Goal: Information Seeking & Learning: Learn about a topic

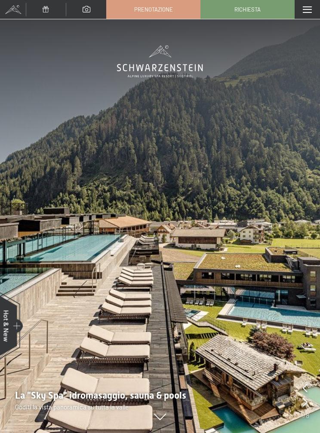
click at [12, 3] on span at bounding box center [13, 9] width 26 height 19
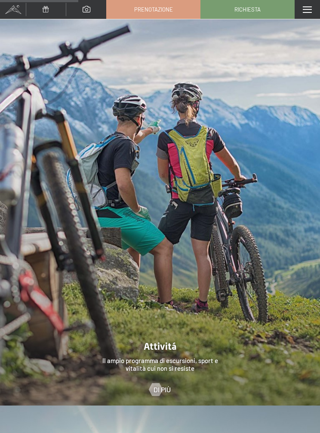
scroll to position [1903, 0]
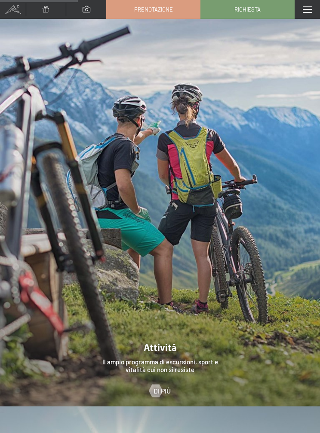
click at [170, 345] on div at bounding box center [160, 207] width 320 height 399
click at [162, 387] on span "Di più" at bounding box center [161, 391] width 17 height 9
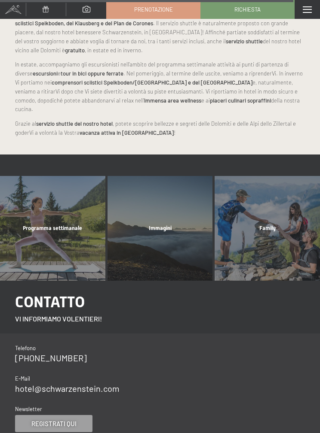
scroll to position [2401, 0]
click at [34, 213] on div "Programma settimanale mostra altro" at bounding box center [52, 228] width 107 height 105
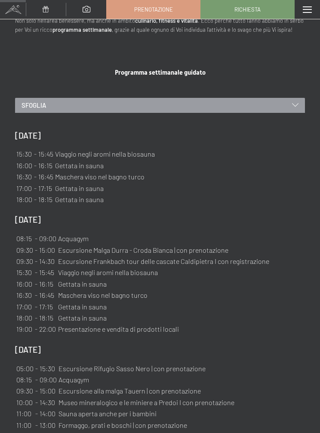
scroll to position [345, 0]
click at [82, 256] on td "Escursione Frankbach tour delle cascate Caldipietra I con registrazione" at bounding box center [164, 261] width 212 height 10
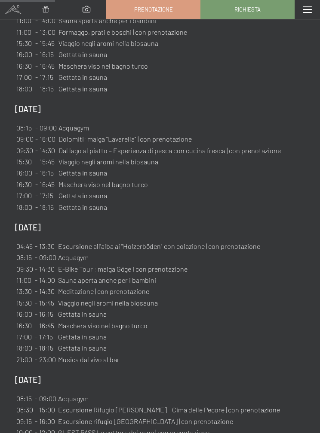
scroll to position [738, 0]
click at [304, 299] on div "giovedì, 11/9/2025 04:45 - 13:30 Escursione all'alba ai "Holzerböden" con colaz…" at bounding box center [160, 294] width 290 height 144
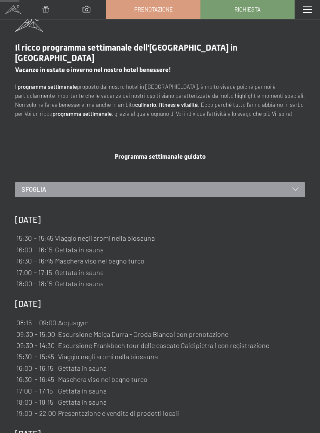
scroll to position [259, 0]
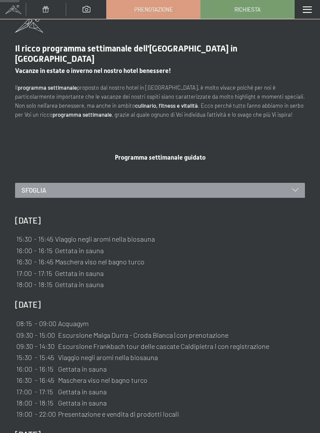
click at [299, 183] on div "Sfoglia" at bounding box center [160, 190] width 290 height 15
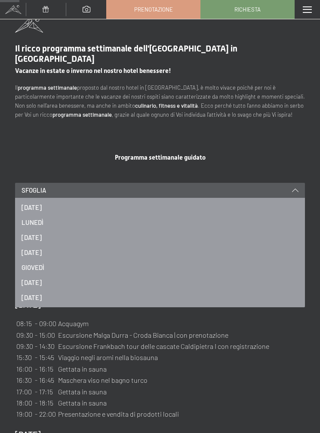
click at [290, 183] on div "Sfoglia" at bounding box center [160, 190] width 290 height 15
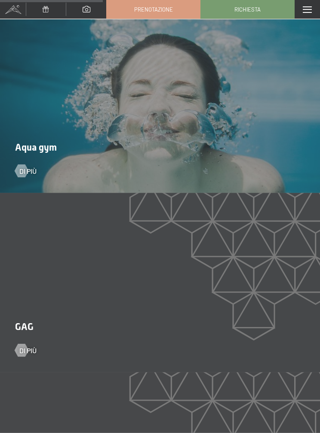
scroll to position [1383, 0]
click at [25, 164] on div at bounding box center [21, 170] width 7 height 13
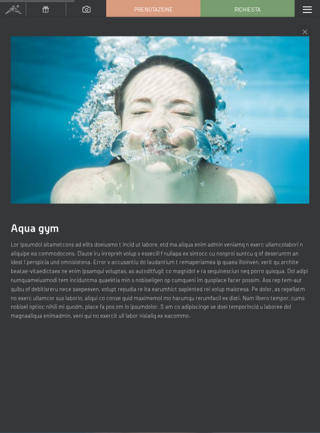
click at [312, 30] on div "Aqua gym" at bounding box center [160, 178] width 320 height 323
click at [302, 32] on div "Chiudi" at bounding box center [304, 32] width 9 height 9
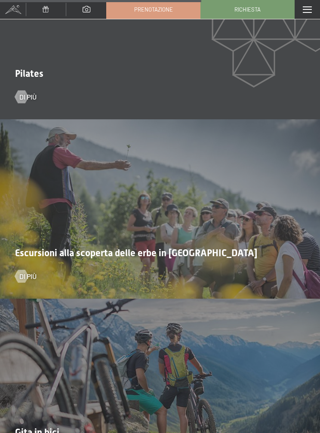
scroll to position [2718, 0]
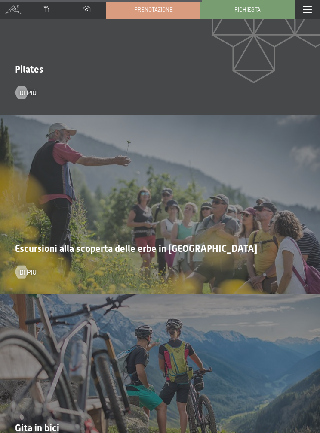
click at [3, 262] on div "Escursioni alla scoperta delle erbe in Valle Aurina Di più" at bounding box center [160, 205] width 320 height 180
click at [28, 268] on span "Di più" at bounding box center [27, 272] width 17 height 9
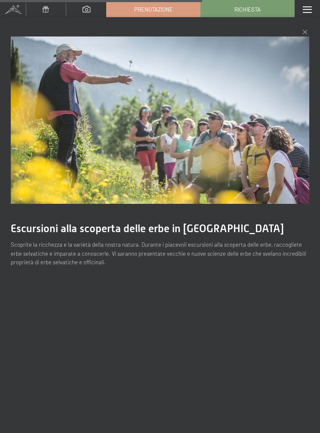
click at [297, 307] on div "Escursioni alla scoperta delle erbe in Valle Aurina Scoprite la ricchezza e la …" at bounding box center [160, 233] width 320 height 433
click at [25, 23] on div "Escursioni alla scoperta delle erbe in Valle Aurina Scoprite la ricchezza e la …" at bounding box center [160, 151] width 320 height 269
click at [312, 28] on div "Escursioni alla scoperta delle erbe in Valle Aurina Scoprite la ricchezza e la …" at bounding box center [160, 151] width 320 height 269
click at [306, 28] on div "Chiudi" at bounding box center [304, 32] width 9 height 9
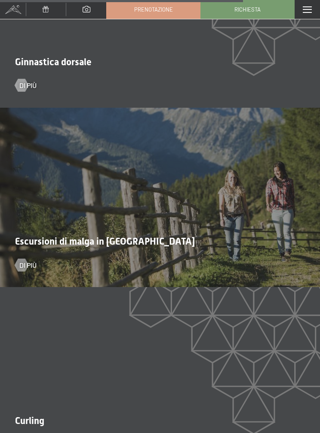
scroll to position [3266, 0]
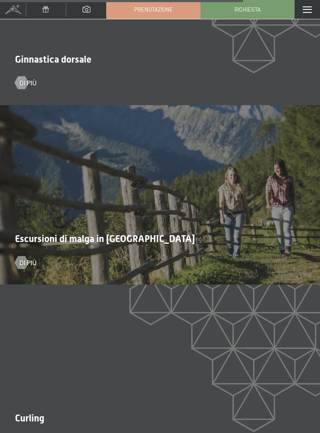
click at [25, 256] on div at bounding box center [21, 262] width 7 height 13
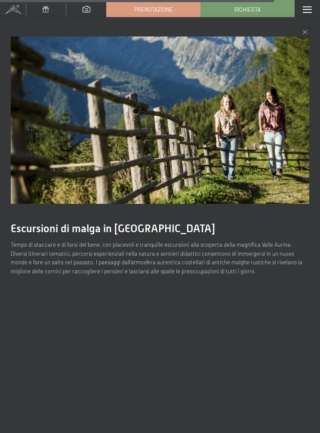
scroll to position [3713, 0]
click at [303, 33] on icon at bounding box center [304, 32] width 4 height 4
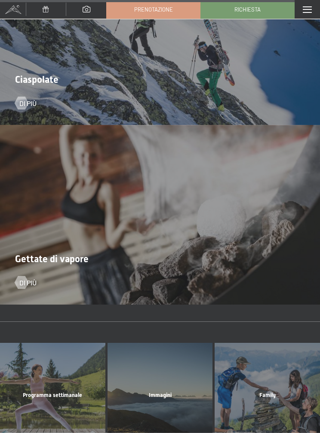
scroll to position [3944, 0]
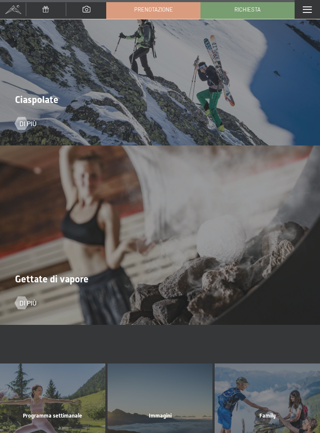
click at [21, 296] on div at bounding box center [21, 302] width 7 height 13
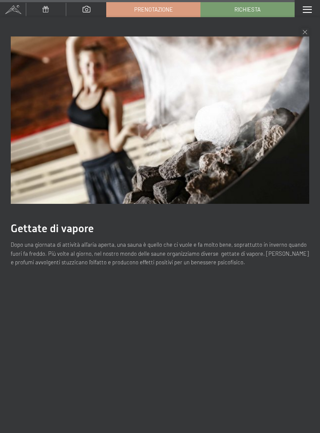
click at [296, 27] on div "Gettate di vapore Dopo una giornata di attività all’aria aperta, una sauna è qu…" at bounding box center [160, 151] width 320 height 269
click at [292, 33] on div "Gettate di vapore Dopo una giornata di attività all’aria aperta, una sauna è qu…" at bounding box center [160, 151] width 320 height 269
click at [301, 33] on div "Chiudi" at bounding box center [304, 32] width 9 height 9
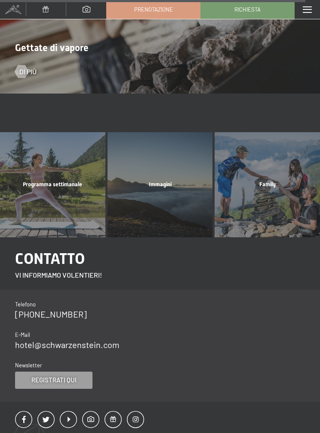
scroll to position [4175, 0]
click at [288, 163] on div "Family mostra altro" at bounding box center [266, 185] width 107 height 105
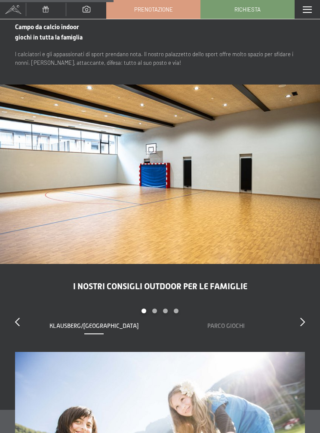
scroll to position [1868, 0]
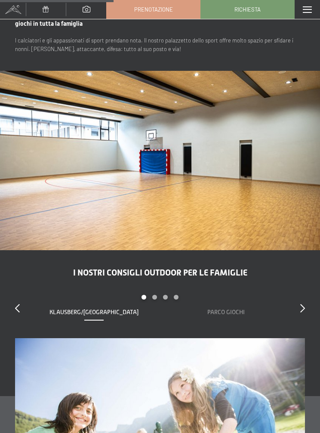
click at [251, 268] on h2 "I nostri consigli outdoor per le famiglie" at bounding box center [160, 273] width 290 height 10
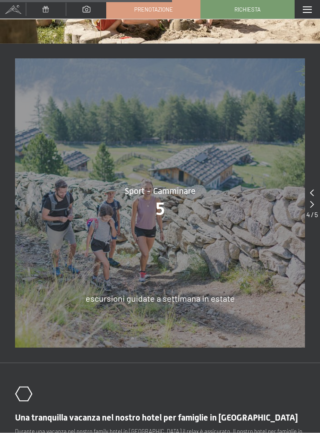
scroll to position [2620, 0]
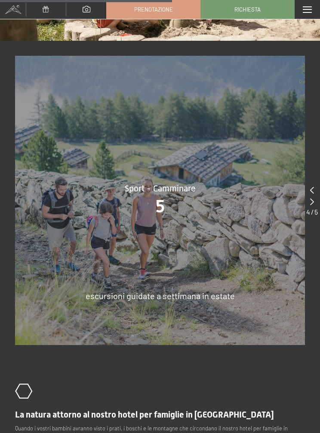
click at [243, 290] on div "escursioni guidate a settimana in estate" at bounding box center [160, 296] width 290 height 12
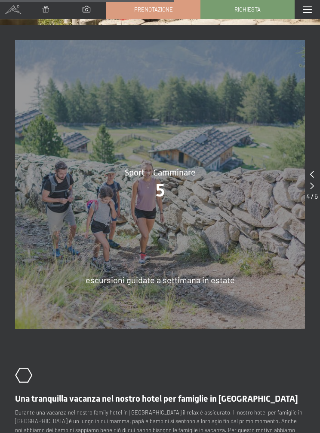
scroll to position [2623, 0]
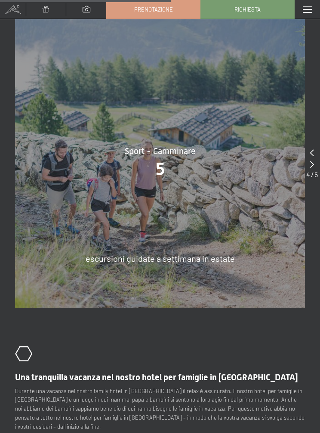
click at [160, 159] on span "5" at bounding box center [160, 169] width 9 height 20
click at [165, 146] on span "Sport - Camminare" at bounding box center [160, 150] width 70 height 9
click at [162, 159] on span "5" at bounding box center [160, 169] width 9 height 20
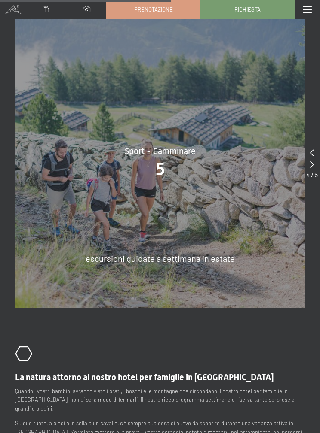
click at [311, 161] on icon at bounding box center [312, 164] width 4 height 7
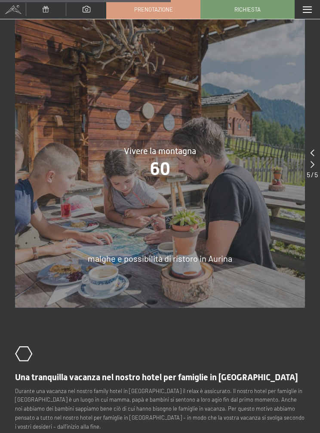
click at [313, 161] on icon at bounding box center [312, 164] width 4 height 7
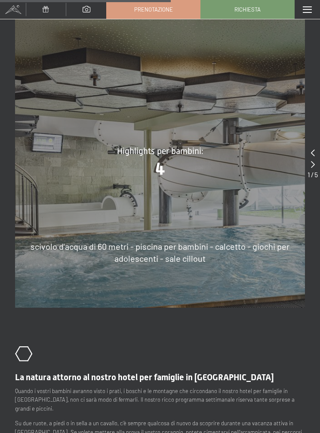
click at [312, 161] on icon at bounding box center [313, 164] width 4 height 7
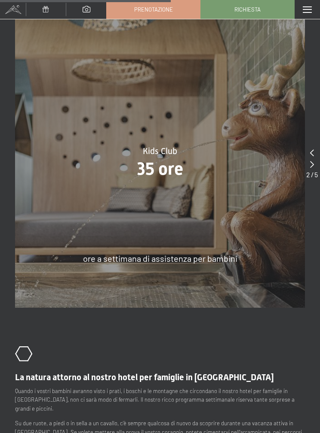
click at [315, 147] on div at bounding box center [312, 153] width 12 height 12
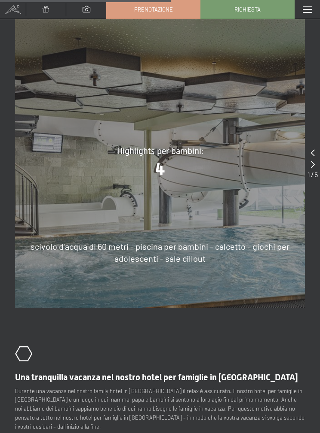
click at [314, 161] on icon at bounding box center [313, 164] width 4 height 7
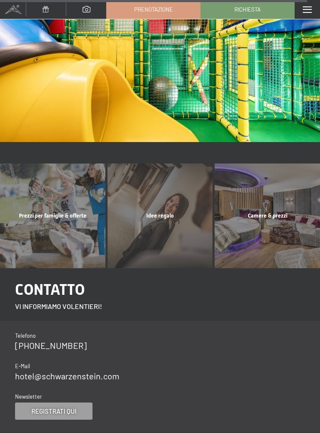
scroll to position [4698, 0]
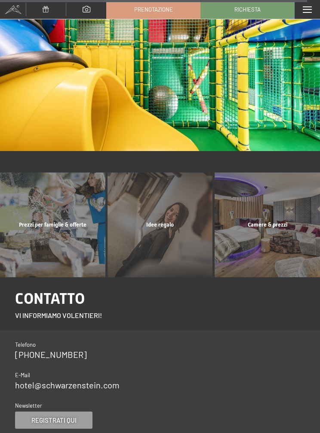
click at [153, 174] on div "Idee regalo mostra altro" at bounding box center [159, 225] width 107 height 105
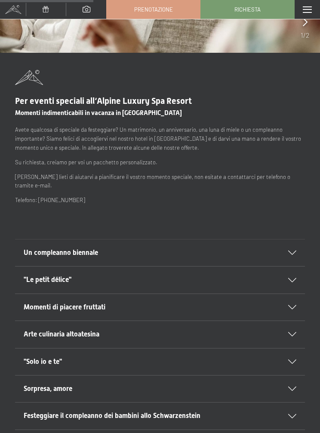
scroll to position [207, 0]
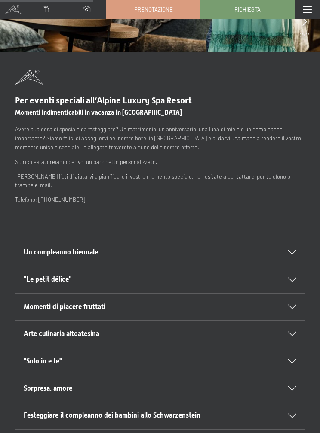
click at [288, 250] on div at bounding box center [286, 252] width 19 height 4
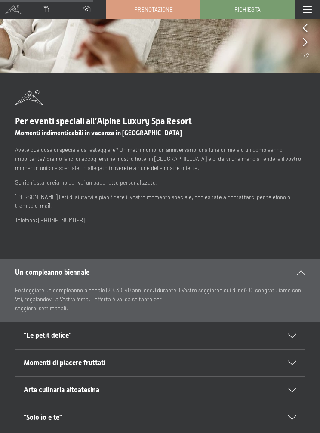
click at [291, 323] on div ""Le petit délice"" at bounding box center [160, 336] width 272 height 27
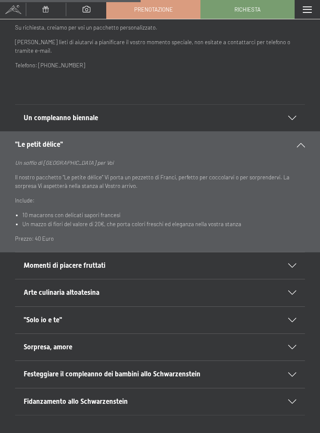
scroll to position [363, 0]
click at [289, 259] on div "Momenti di piacere fruttati" at bounding box center [160, 265] width 272 height 27
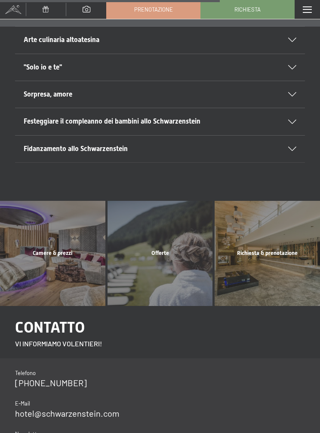
scroll to position [615, 0]
click at [273, 234] on div "Richiesta & prenotazione mostra altro" at bounding box center [266, 253] width 107 height 105
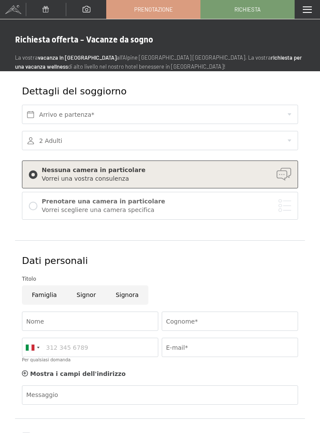
click at [87, 9] on span at bounding box center [86, 9] width 8 height 6
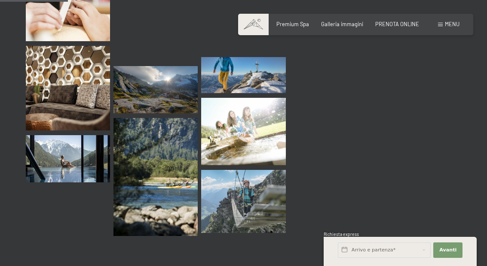
scroll to position [967, 0]
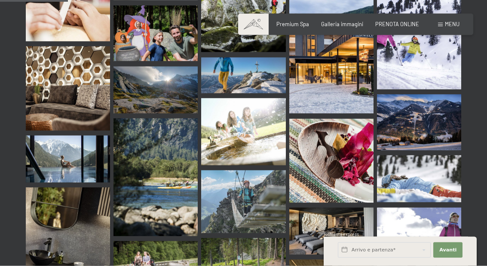
click at [319, 101] on img at bounding box center [419, 123] width 84 height 56
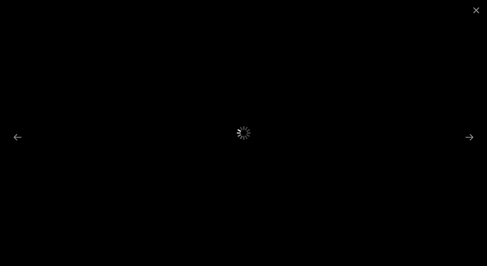
click at [319, 11] on button "Close gallery" at bounding box center [475, 10] width 21 height 20
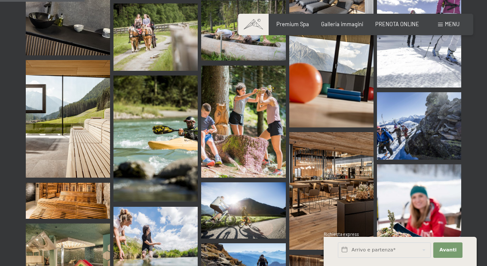
scroll to position [1205, 0]
click at [227, 118] on img at bounding box center [243, 122] width 84 height 113
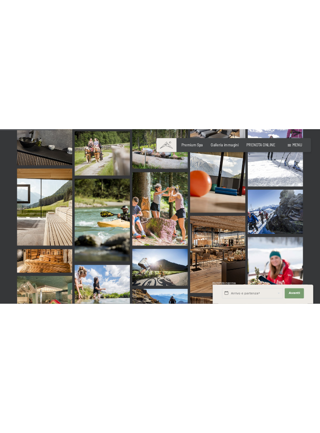
scroll to position [1206, 0]
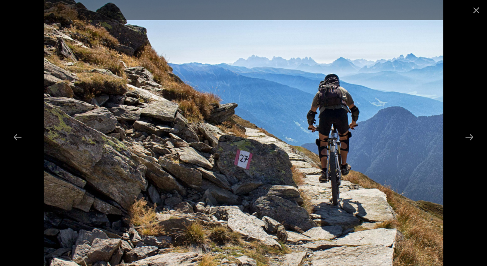
click at [319, 9] on button "Close gallery" at bounding box center [475, 10] width 21 height 20
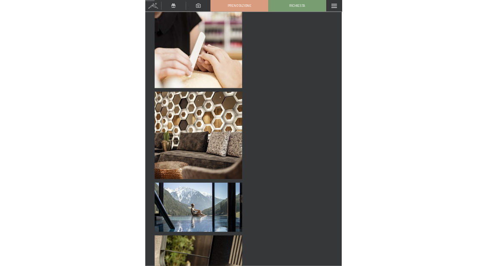
scroll to position [1253, 0]
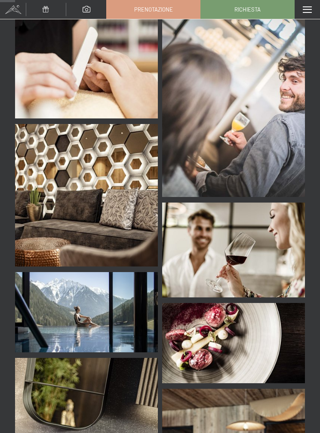
click at [318, 18] on div "Menu" at bounding box center [306, 9] width 25 height 19
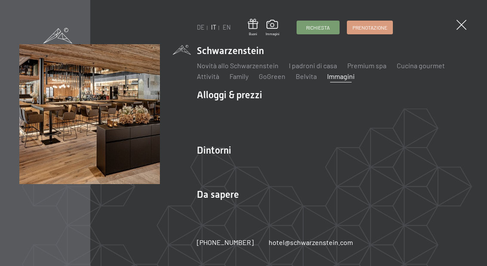
scroll to position [1287, 0]
click at [9, 137] on img at bounding box center [106, 106] width 212 height 212
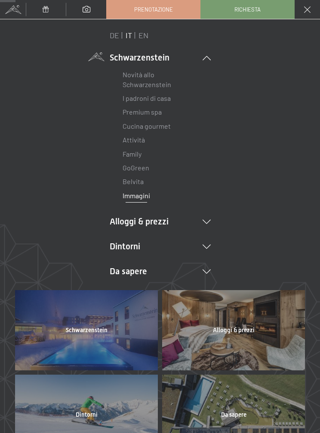
click at [312, 210] on div "DE IT EN Buoni Immagini Richiesta Prenotazione DE IT EN Schwarzenstein Novità a…" at bounding box center [160, 226] width 320 height 414
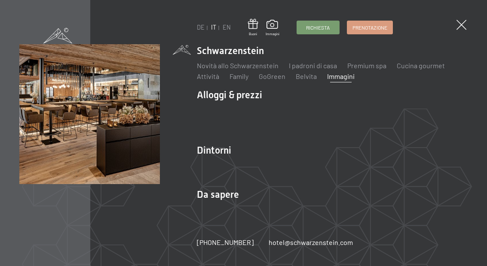
click at [3, 91] on img at bounding box center [106, 106] width 212 height 212
